Goal: Information Seeking & Learning: Learn about a topic

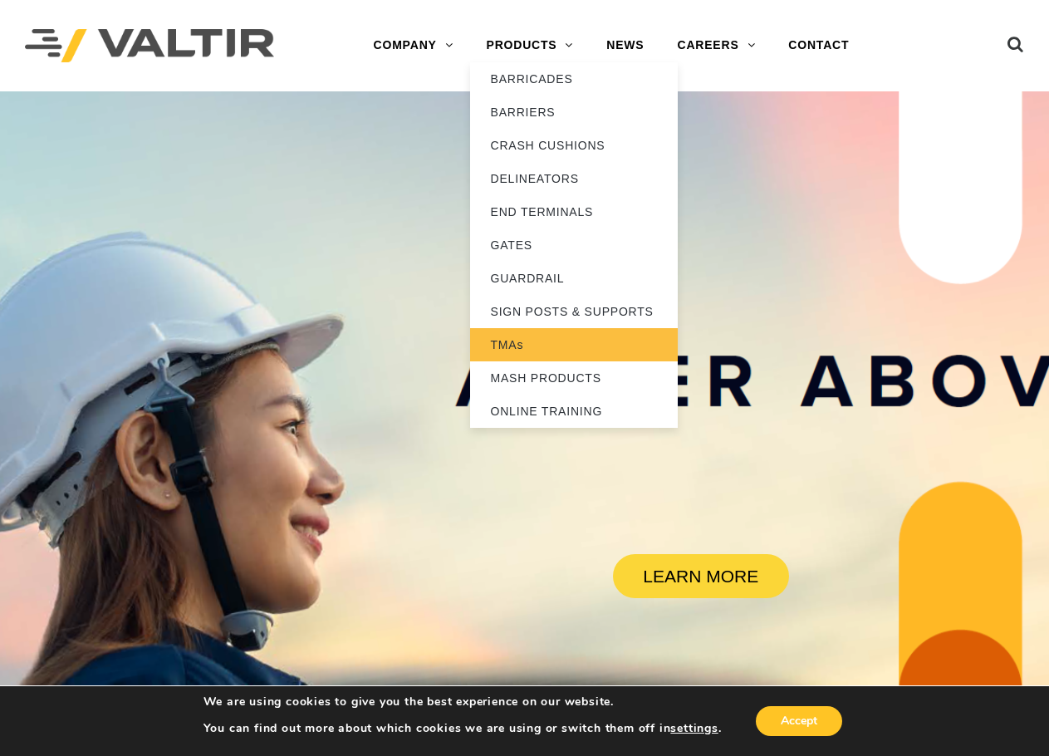
click at [557, 339] on link "TMAs" at bounding box center [574, 344] width 208 height 33
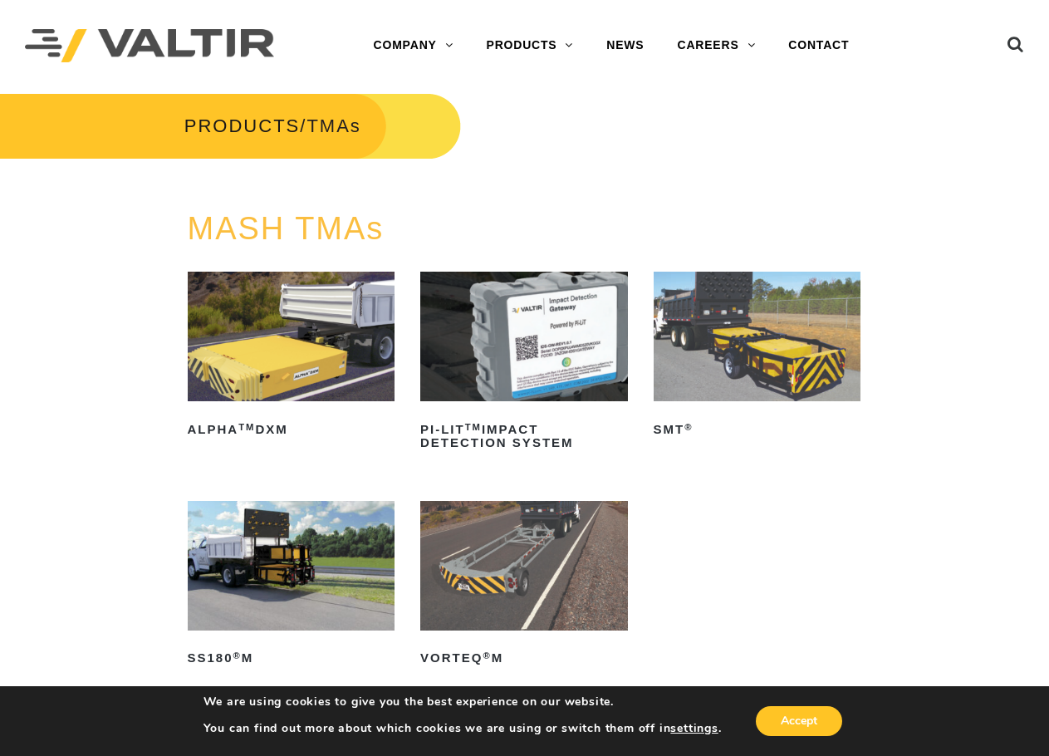
scroll to position [83, 0]
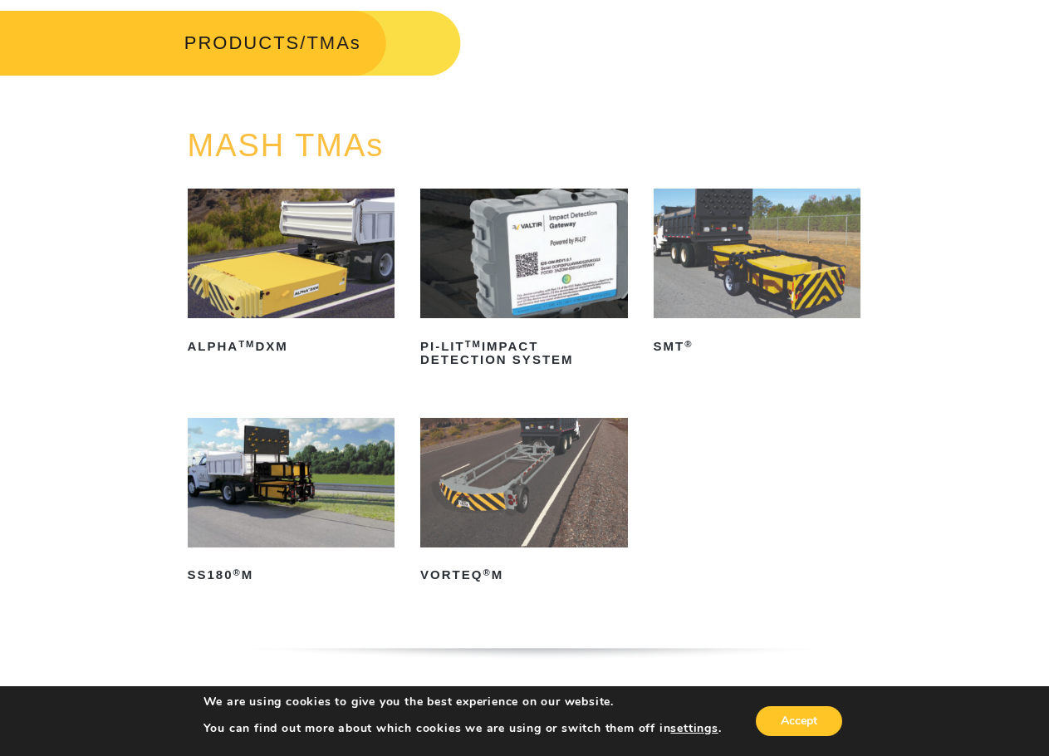
click at [260, 498] on img at bounding box center [292, 483] width 208 height 130
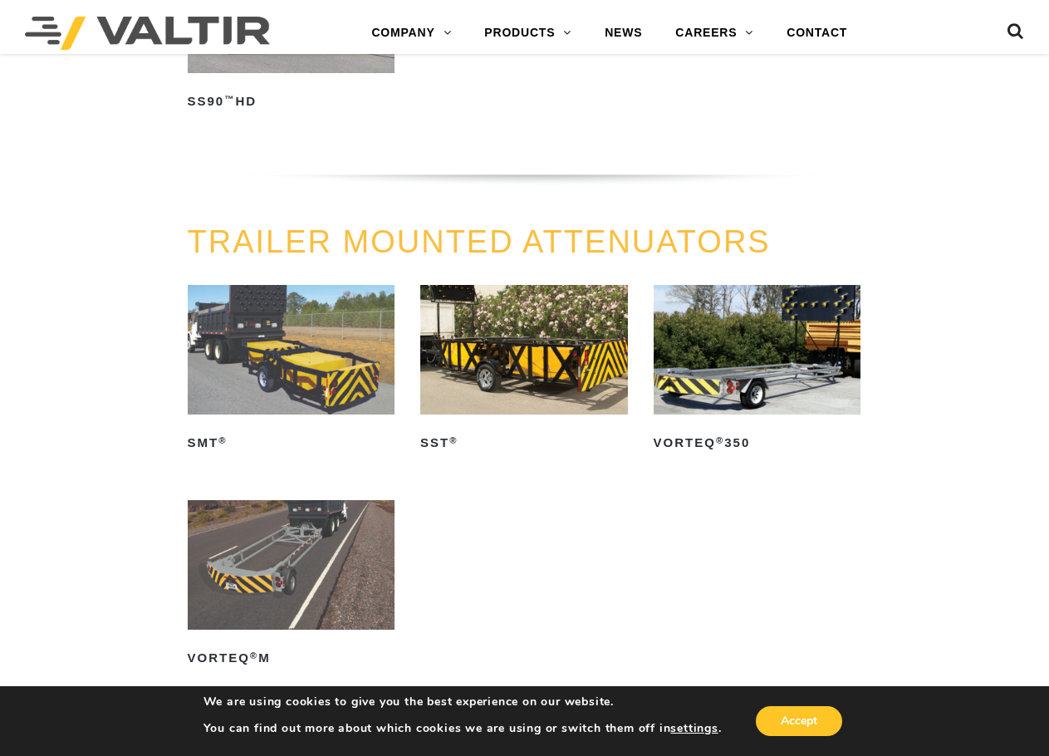
scroll to position [1412, 0]
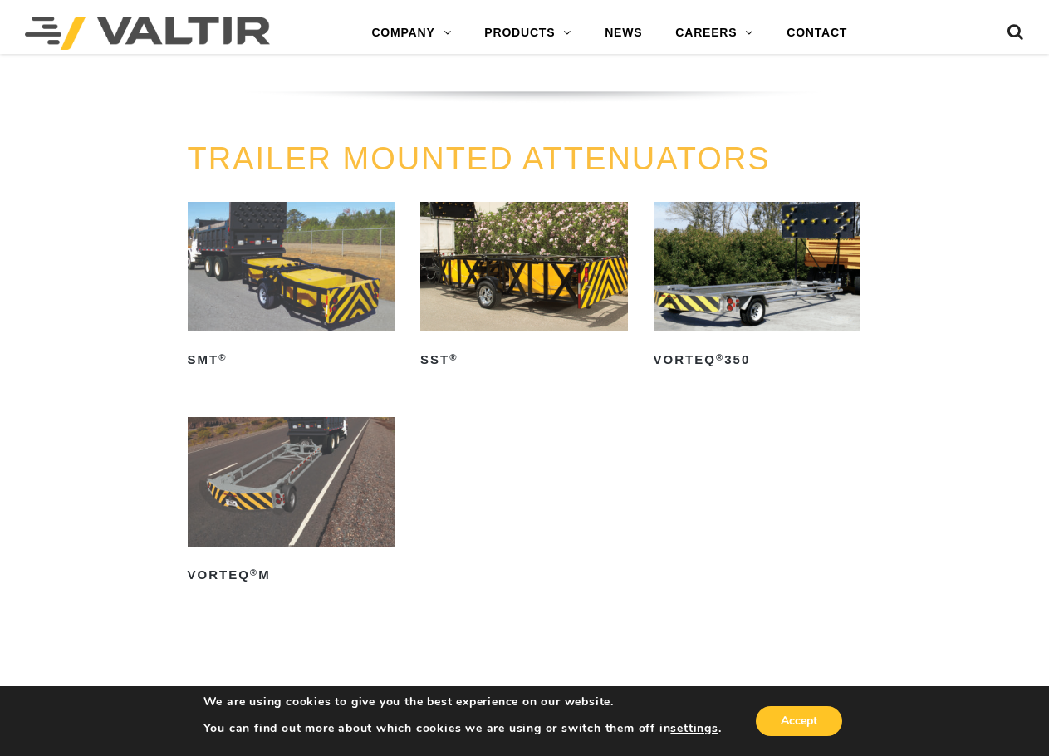
click at [517, 287] on img at bounding box center [524, 267] width 208 height 130
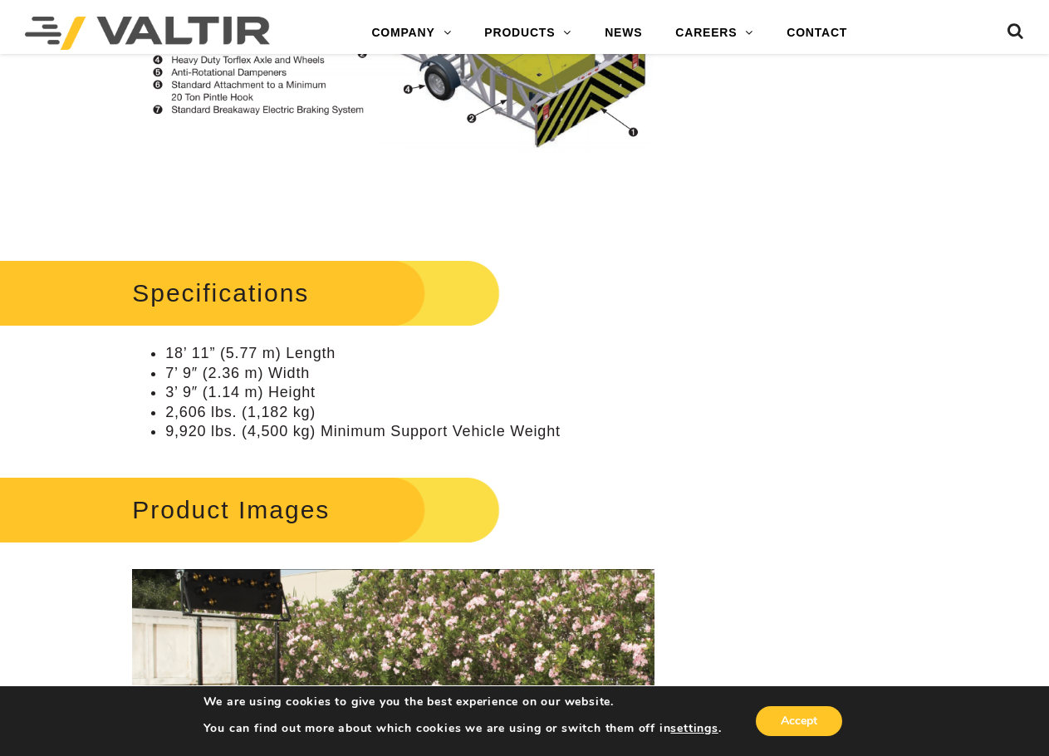
scroll to position [1495, 0]
